Goal: Transaction & Acquisition: Book appointment/travel/reservation

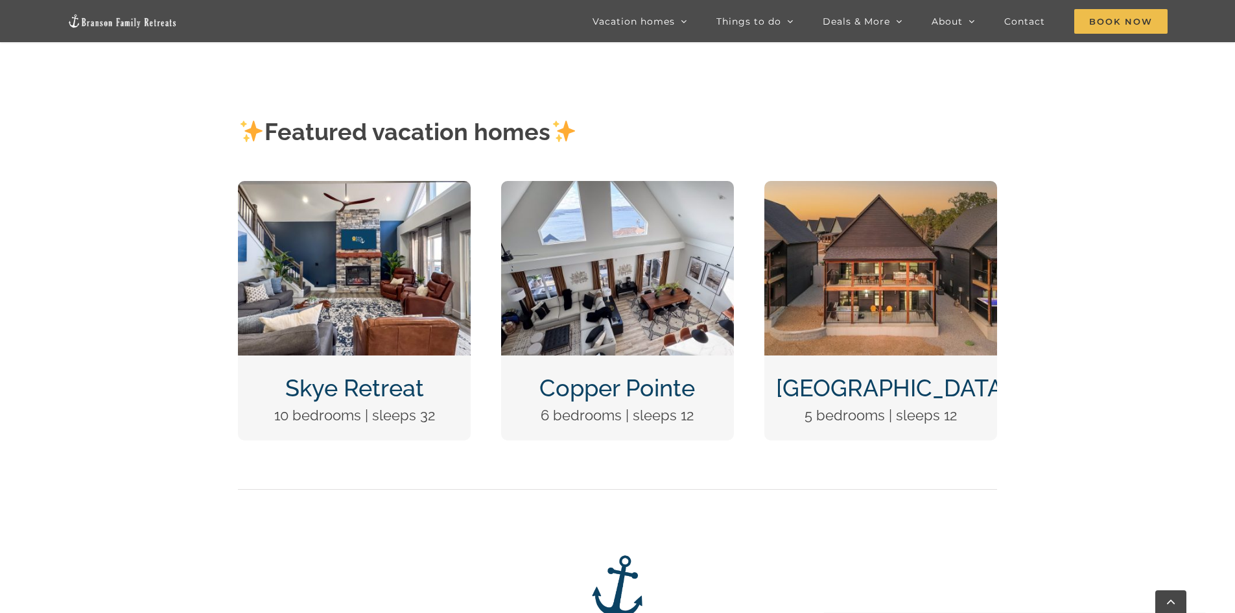
click at [852, 384] on link "[GEOGRAPHIC_DATA]" at bounding box center [892, 387] width 233 height 27
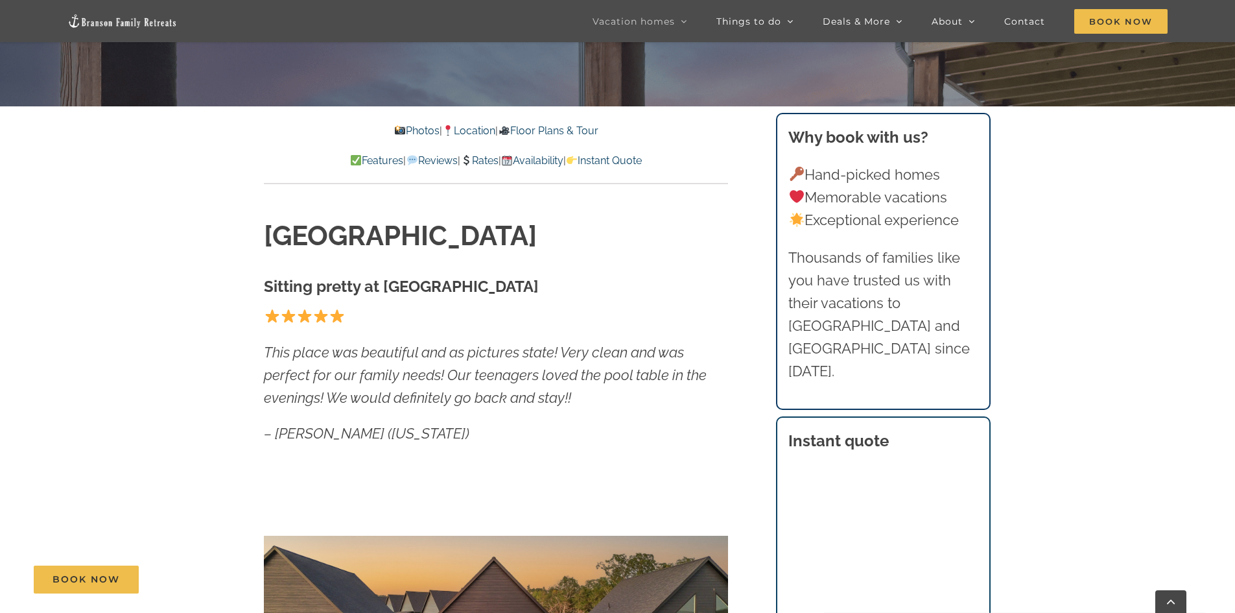
scroll to position [519, 0]
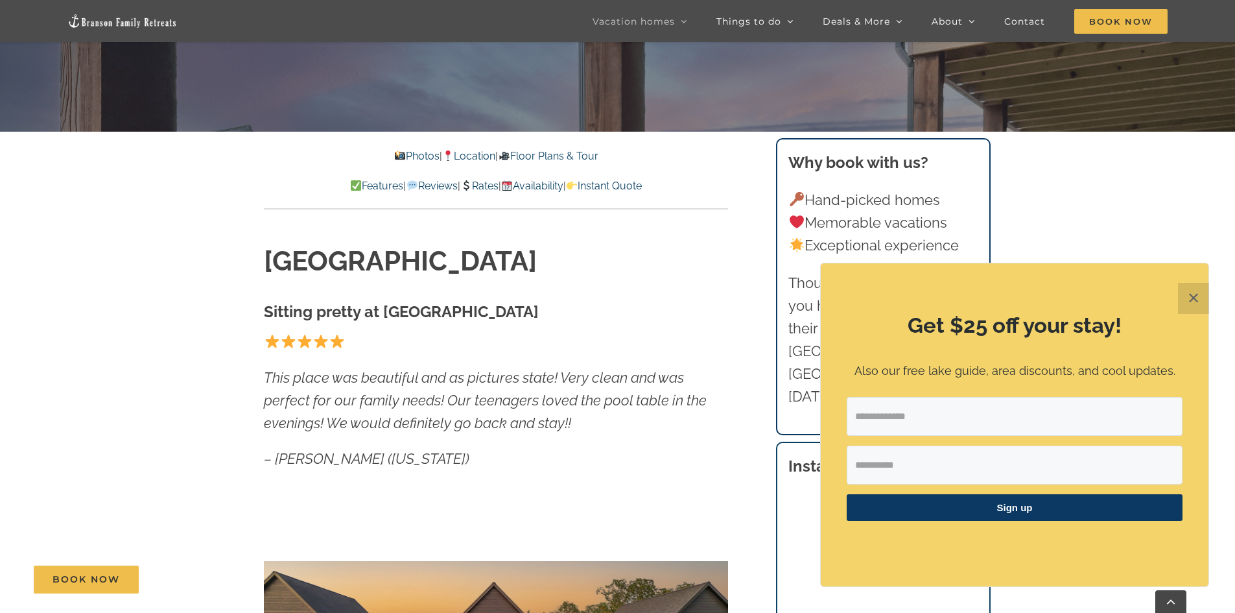
click at [556, 186] on link "Availability" at bounding box center [532, 186] width 62 height 12
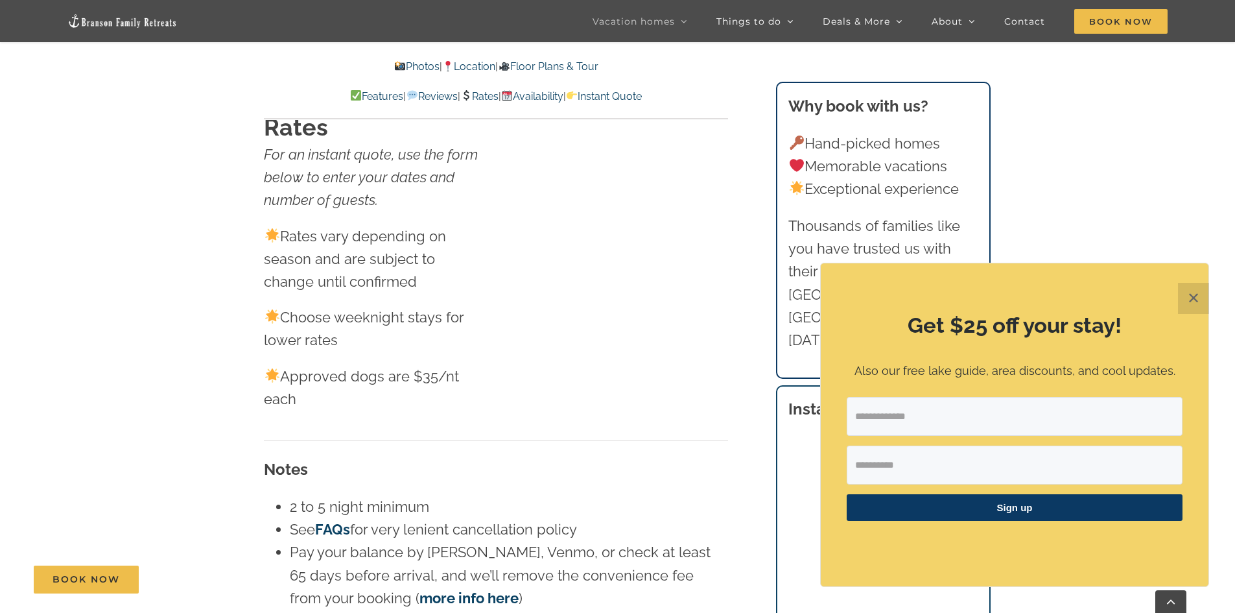
scroll to position [7597, 0]
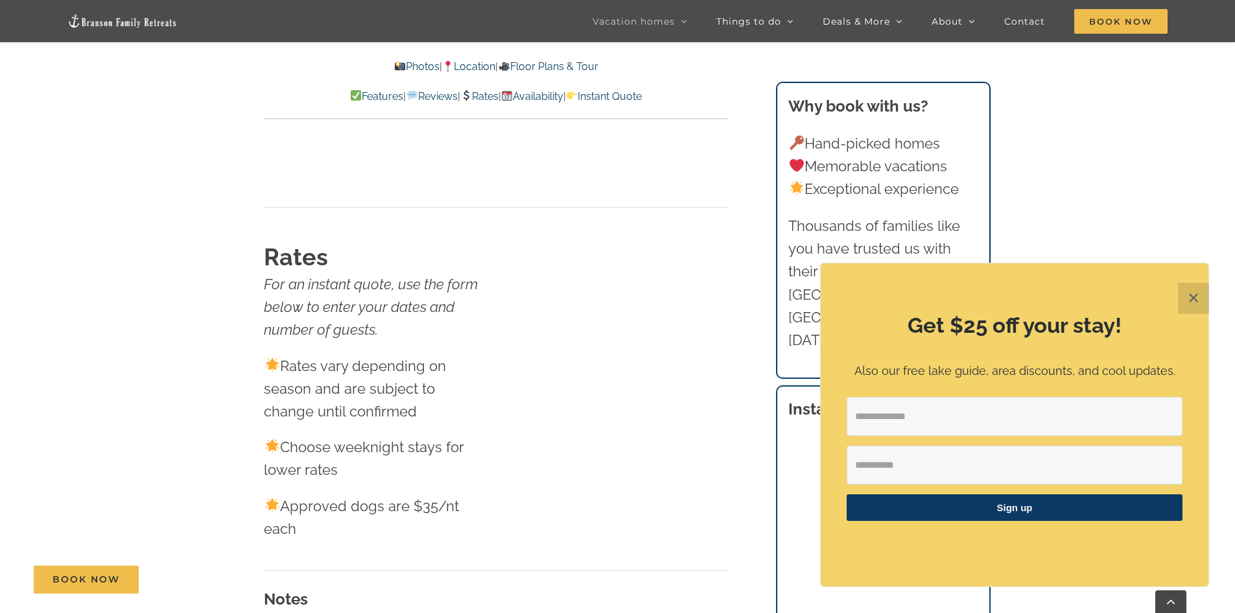
click at [493, 99] on link "Rates" at bounding box center [479, 96] width 38 height 12
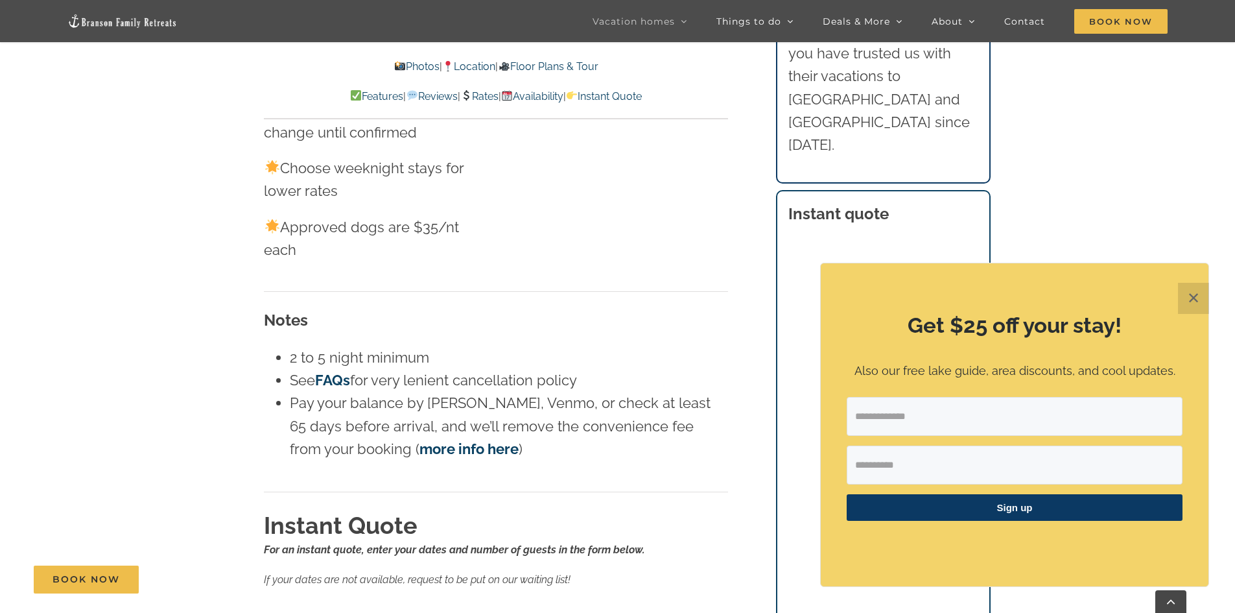
scroll to position [7921, 0]
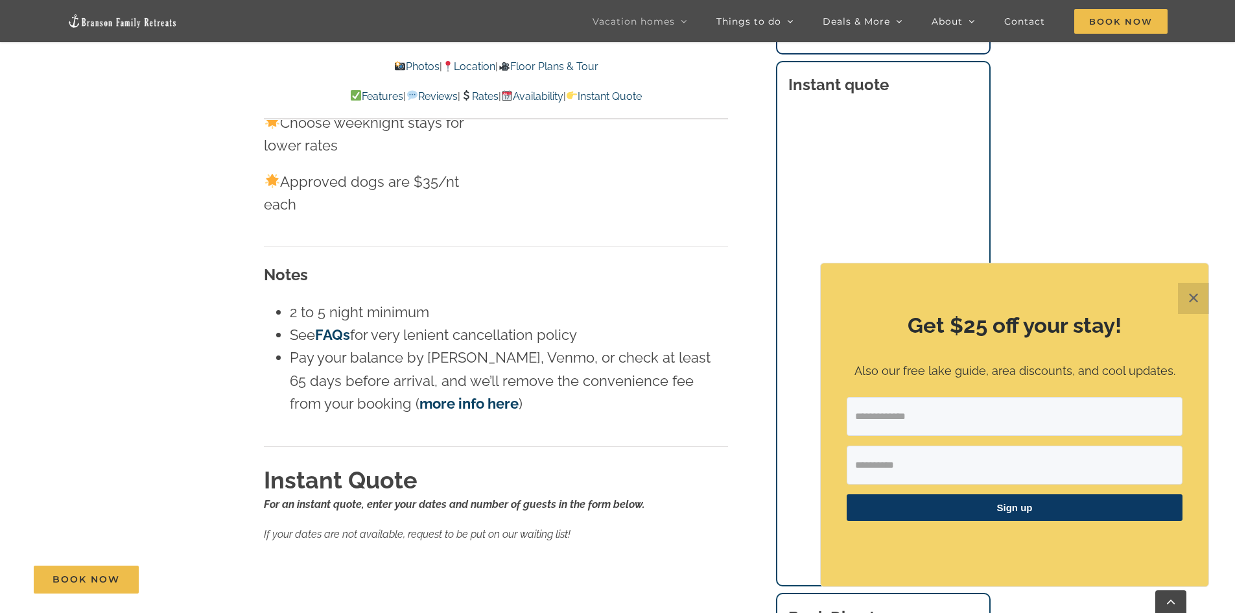
click at [1205, 303] on button "✕" at bounding box center [1193, 298] width 31 height 31
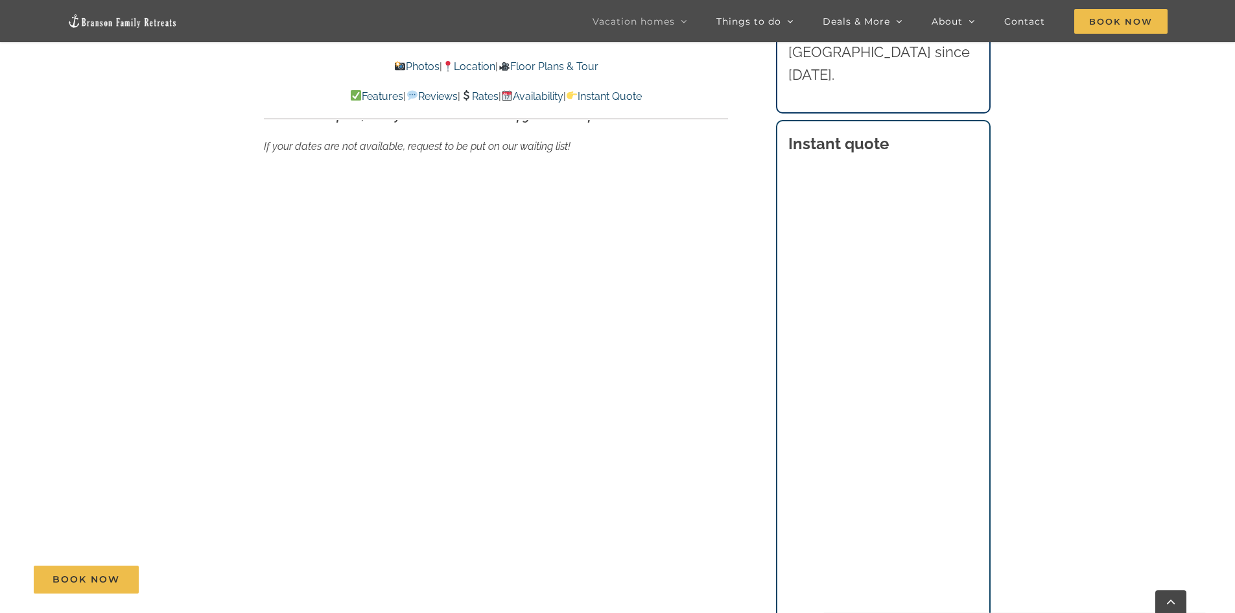
scroll to position [8310, 0]
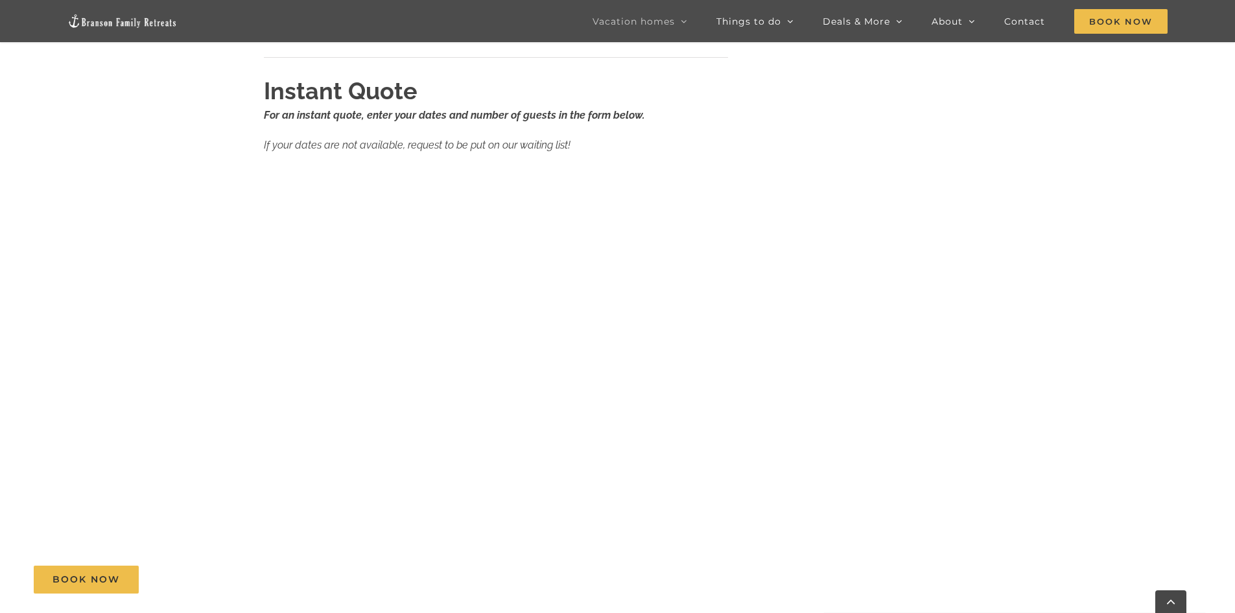
scroll to position [519, 0]
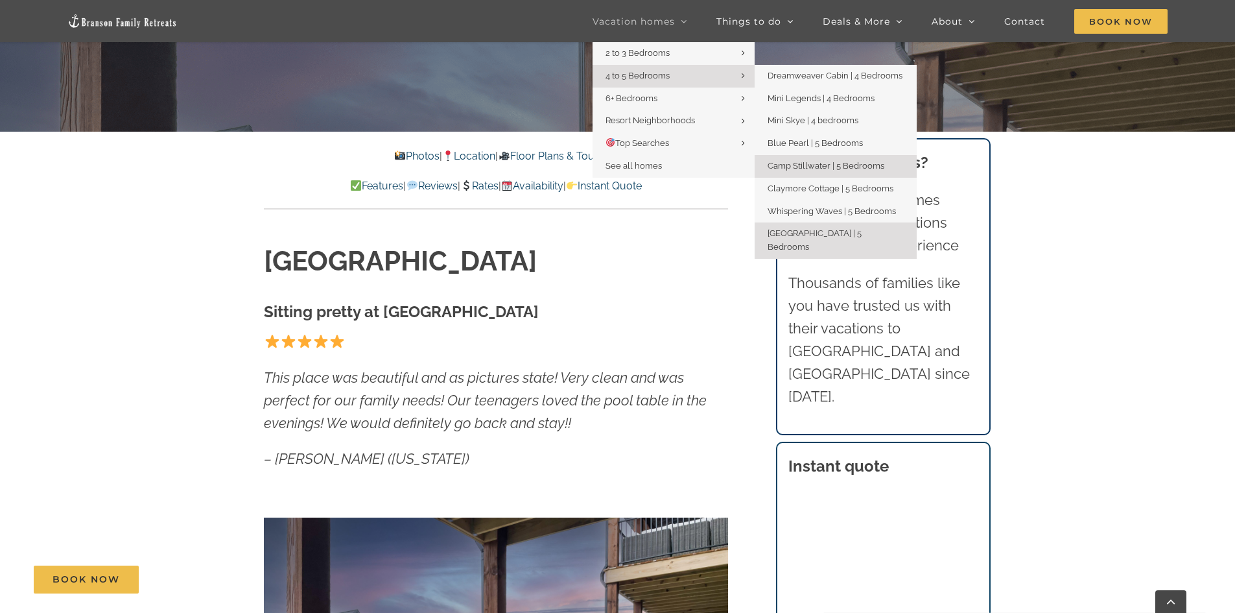
click at [826, 163] on span "Camp Stillwater | 5 Bedrooms" at bounding box center [826, 166] width 117 height 10
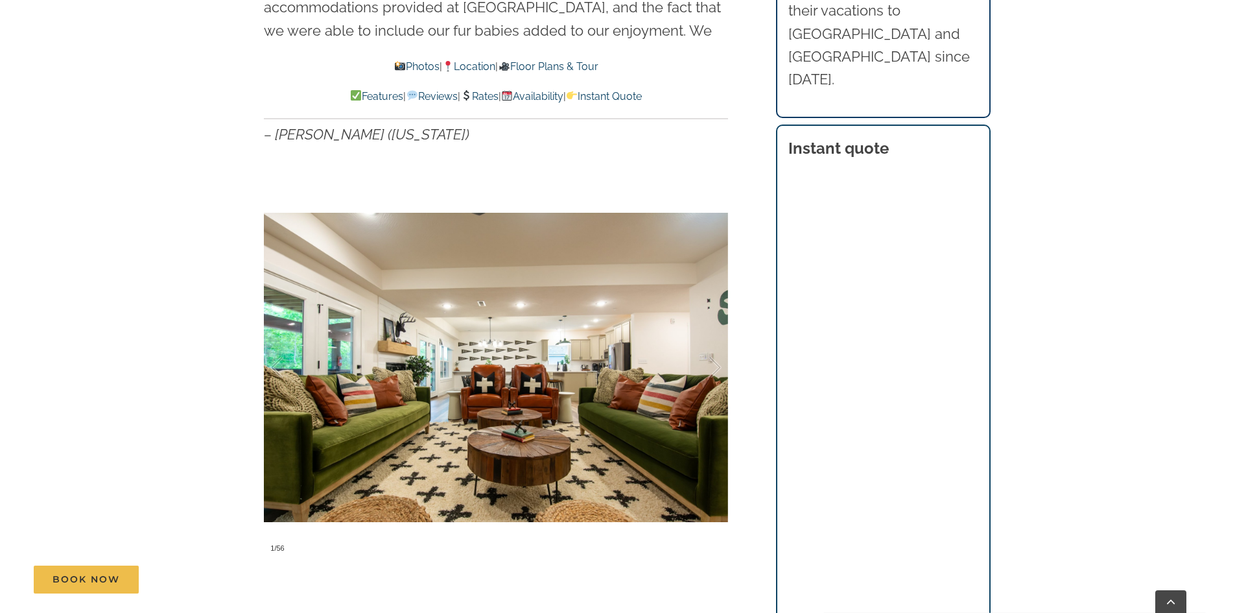
scroll to position [972, 0]
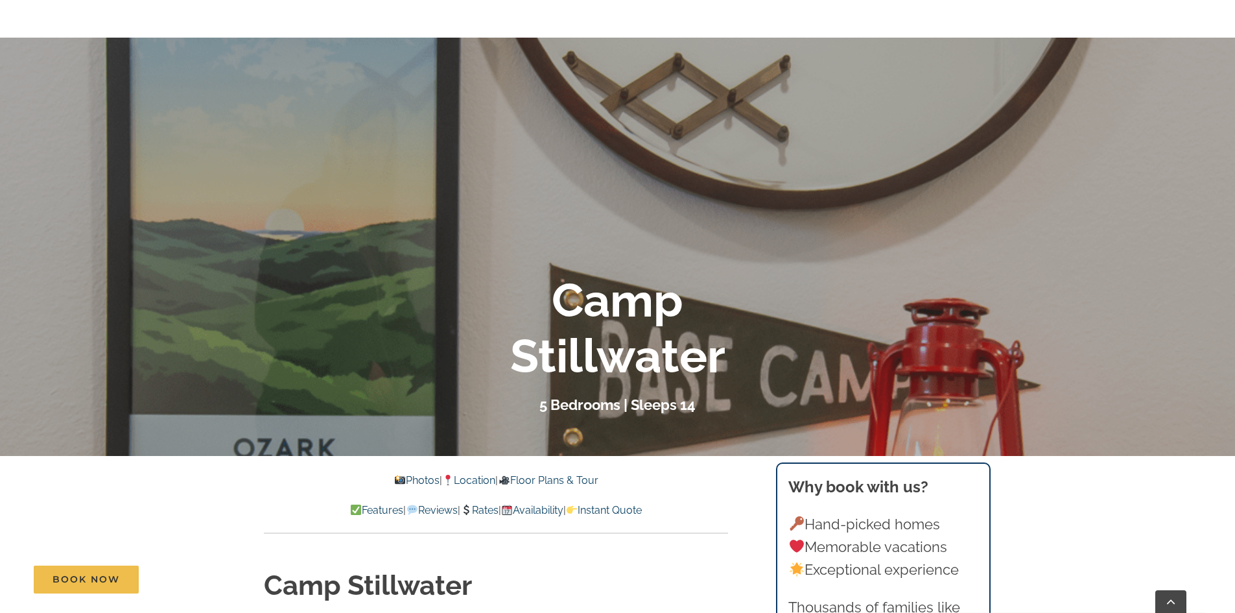
scroll to position [0, 0]
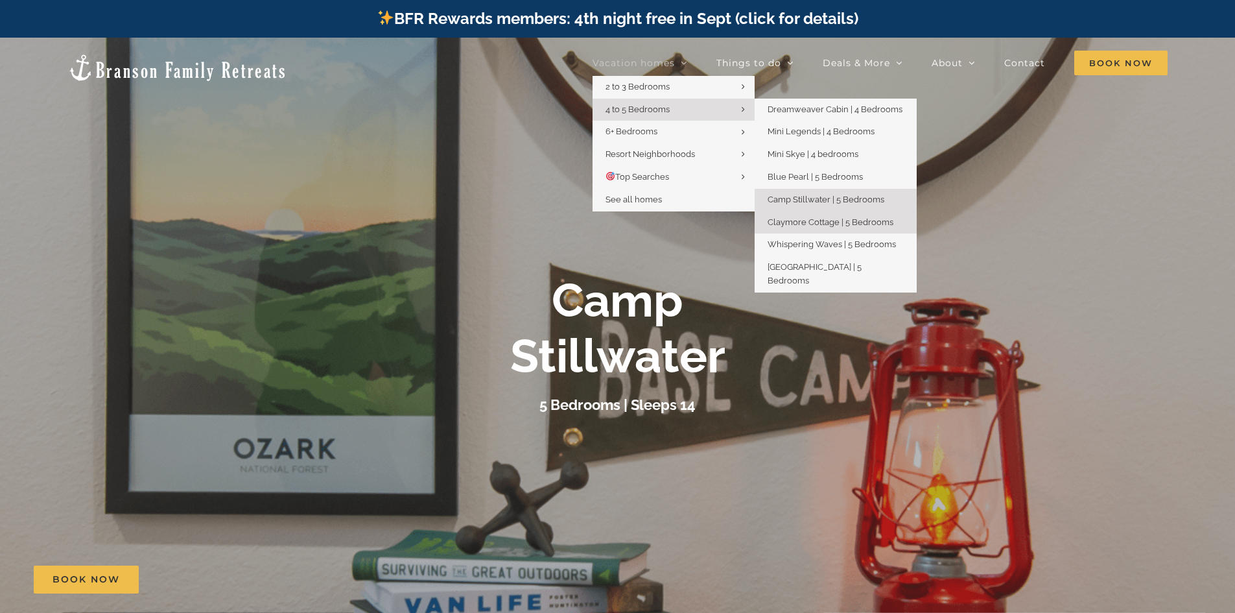
click at [855, 223] on span "Claymore Cottage | 5 Bedrooms" at bounding box center [831, 222] width 126 height 10
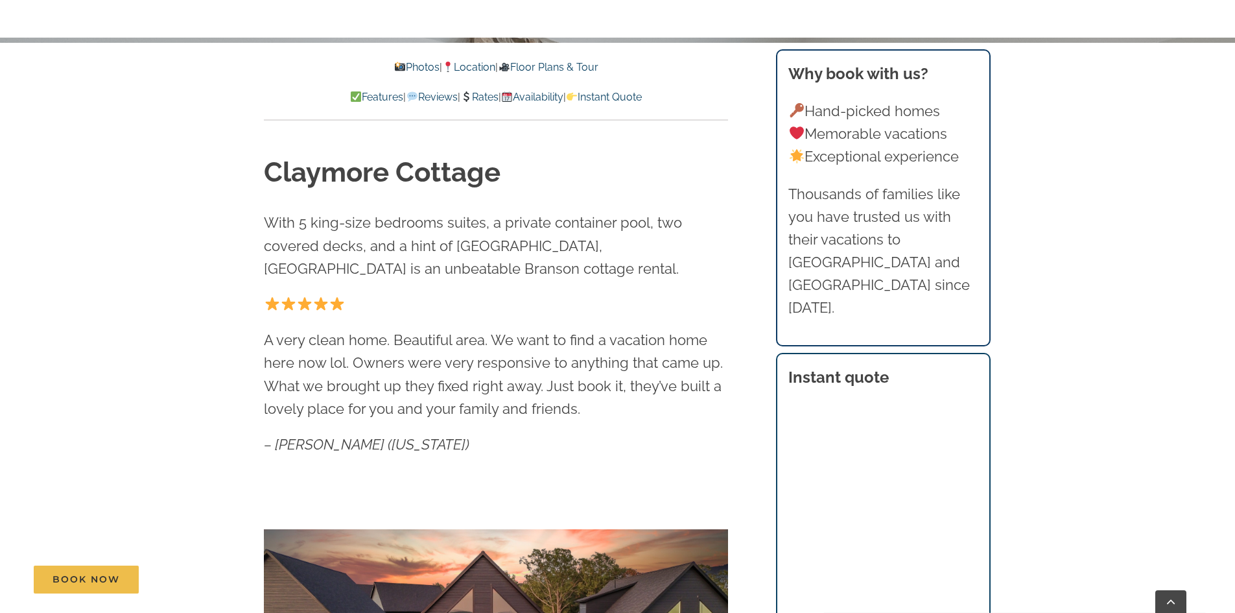
scroll to position [519, 0]
